Goal: Task Accomplishment & Management: Use online tool/utility

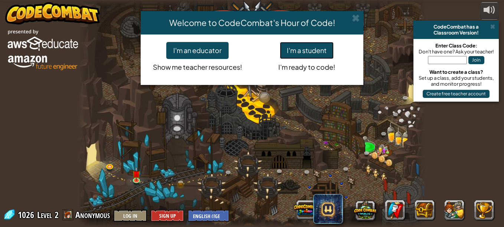
click at [316, 52] on button "I'm a student" at bounding box center [307, 50] width 54 height 17
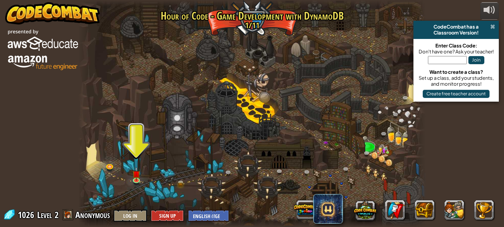
click at [493, 26] on span at bounding box center [492, 27] width 5 height 6
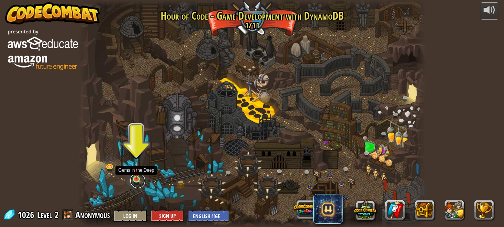
click at [137, 182] on link at bounding box center [137, 180] width 15 height 15
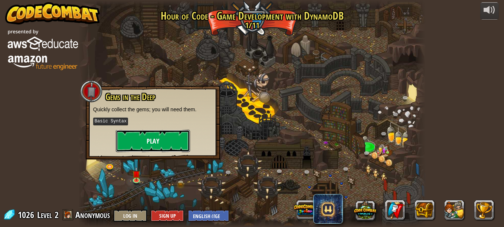
click at [151, 139] on button "Play" at bounding box center [153, 141] width 74 height 22
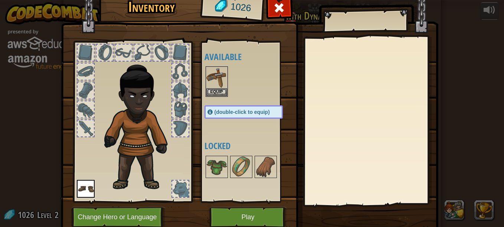
click at [82, 189] on img at bounding box center [86, 189] width 18 height 18
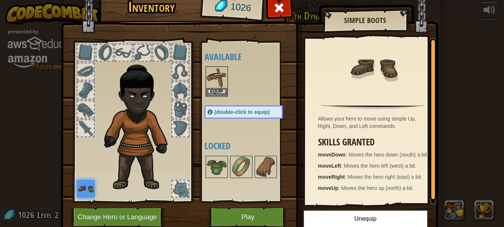
click at [217, 87] on img at bounding box center [216, 77] width 21 height 21
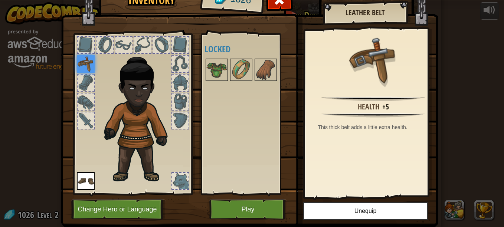
scroll to position [8, 0]
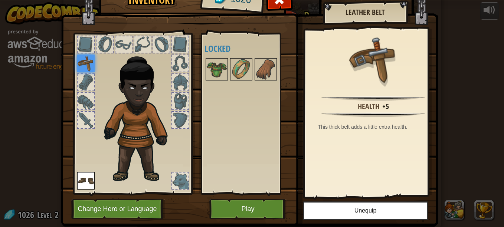
click at [87, 68] on img at bounding box center [86, 64] width 18 height 18
click at [85, 63] on img at bounding box center [86, 64] width 18 height 18
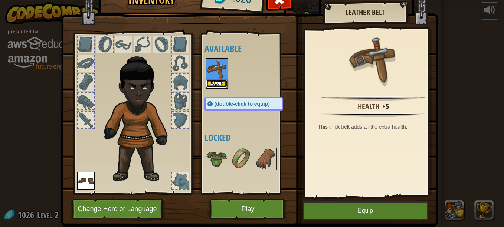
click at [210, 82] on button "Equip" at bounding box center [216, 84] width 21 height 8
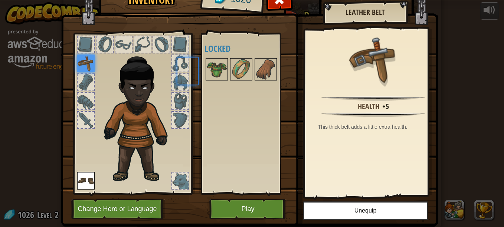
click at [210, 8] on body "powered by CodeCombat has a Classroom Version! Enter Class Code: Don't have one…" at bounding box center [252, 4] width 504 height 8
click at [86, 66] on img at bounding box center [86, 64] width 18 height 18
click at [84, 64] on img at bounding box center [86, 64] width 18 height 18
click at [84, 184] on img at bounding box center [86, 181] width 18 height 18
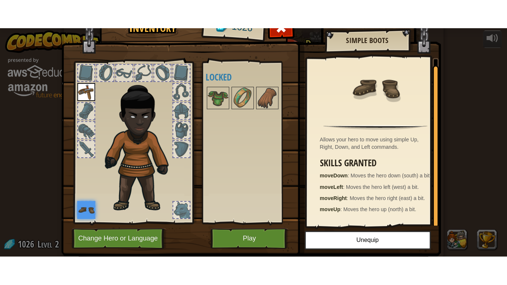
scroll to position [0, 0]
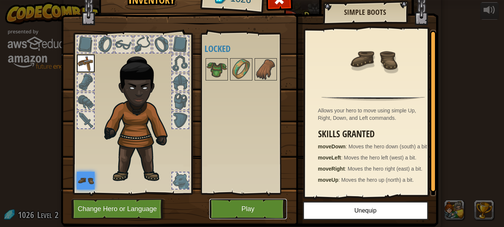
click at [234, 203] on button "Play" at bounding box center [248, 209] width 78 height 20
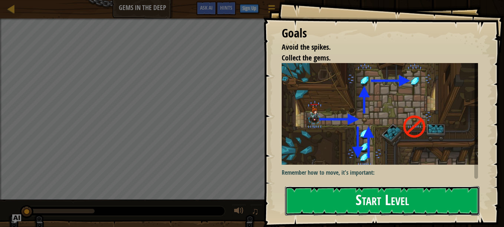
click at [337, 193] on button "Start Level" at bounding box center [382, 200] width 195 height 29
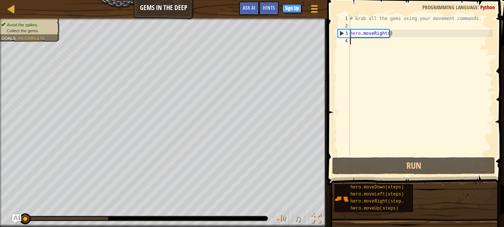
type textarea "h"
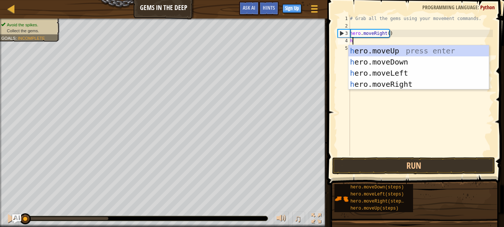
scroll to position [3, 0]
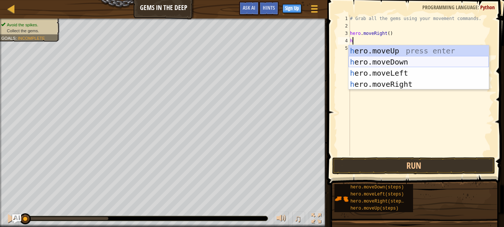
click at [369, 64] on div "h ero.moveUp press enter h ero.moveDown press enter h ero.moveLeft press enter …" at bounding box center [419, 78] width 140 height 67
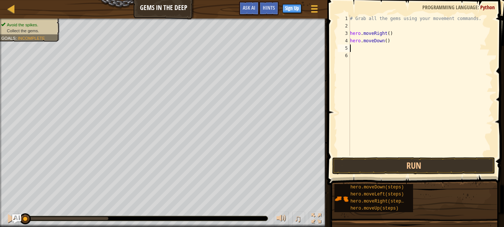
type textarea "h"
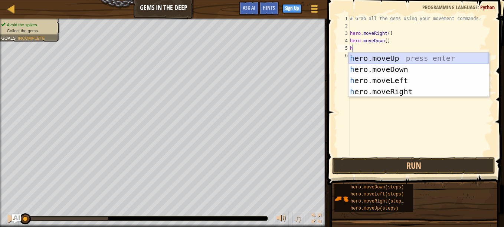
click at [375, 56] on div "h ero.moveUp press enter h ero.moveDown press enter h ero.moveLeft press enter …" at bounding box center [419, 86] width 140 height 67
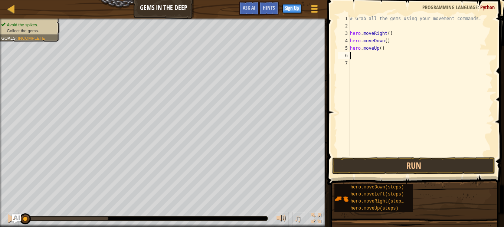
type textarea "h"
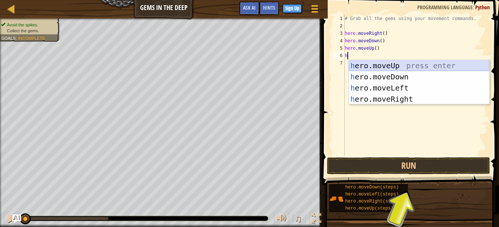
click at [367, 63] on div "h ero.moveUp press enter h ero.moveDown press enter h ero.moveLeft press enter …" at bounding box center [419, 93] width 140 height 67
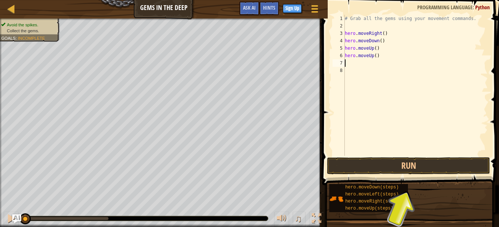
type textarea "h"
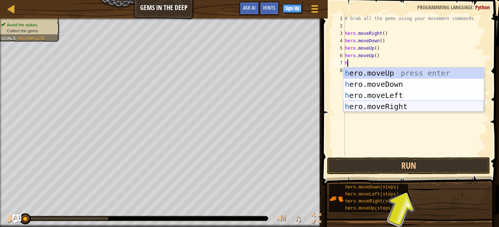
click at [382, 106] on div "h ero.moveUp press enter h ero.moveDown press enter h ero.moveLeft press enter …" at bounding box center [413, 101] width 140 height 67
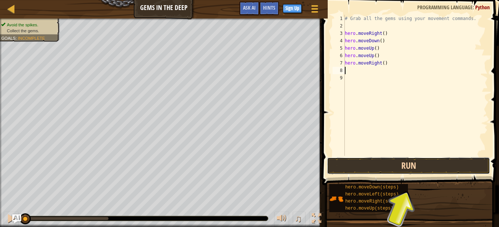
click at [409, 166] on button "Run" at bounding box center [408, 165] width 163 height 17
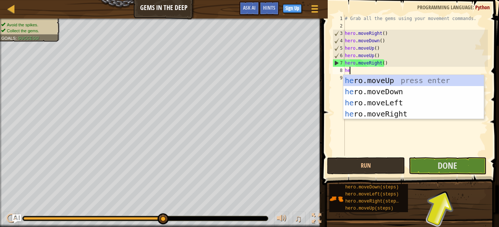
type textarea "her"
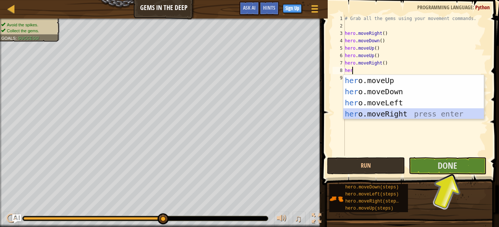
click at [380, 112] on div "her o.moveUp press enter her o.moveDown press enter her o.moveLeft press enter …" at bounding box center [413, 108] width 140 height 67
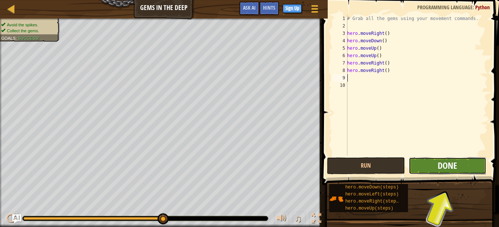
click at [452, 170] on span "Done" at bounding box center [446, 166] width 19 height 12
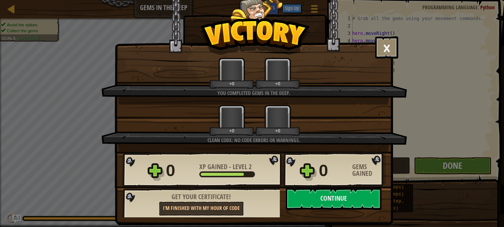
scroll to position [9, 0]
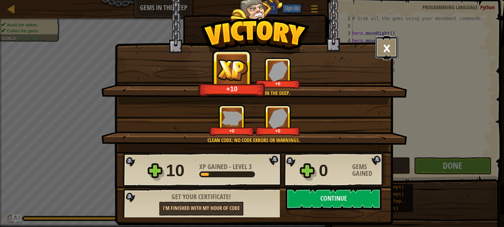
click at [378, 56] on button "×" at bounding box center [386, 47] width 23 height 22
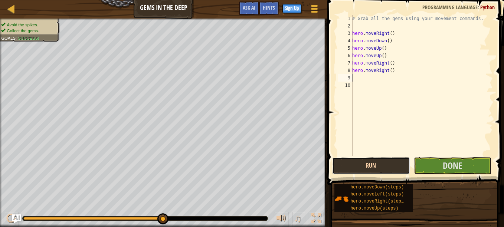
click at [378, 169] on button "Run" at bounding box center [371, 165] width 78 height 17
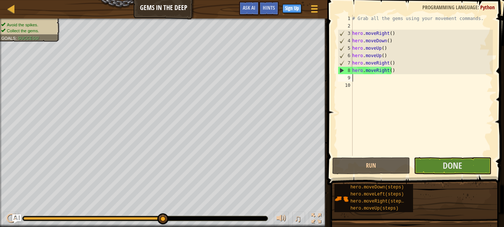
click at [383, 71] on div "# Grab all the gems using your movement commands. hero . moveRight ( ) hero . m…" at bounding box center [422, 93] width 142 height 156
type textarea "hero.moveRight()"
click at [428, 167] on button "Done" at bounding box center [453, 165] width 78 height 17
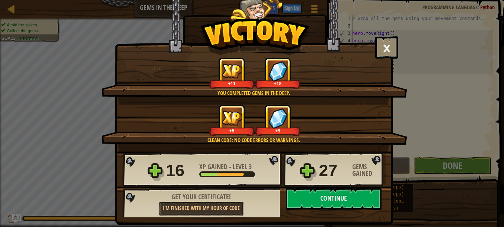
click at [263, 110] on div "+9" at bounding box center [277, 120] width 45 height 31
click at [316, 193] on button "Continue" at bounding box center [334, 199] width 96 height 22
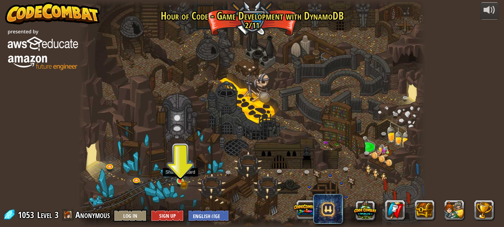
click at [176, 181] on img at bounding box center [180, 172] width 8 height 17
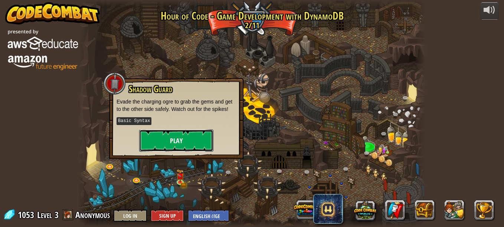
click at [189, 133] on button "Play" at bounding box center [176, 141] width 74 height 22
